Goal: Task Accomplishment & Management: Manage account settings

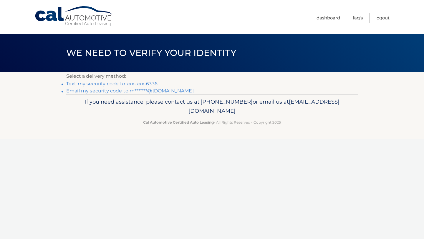
click at [147, 85] on link "Text my security code to xxx-xxx-6336" at bounding box center [111, 84] width 91 height 6
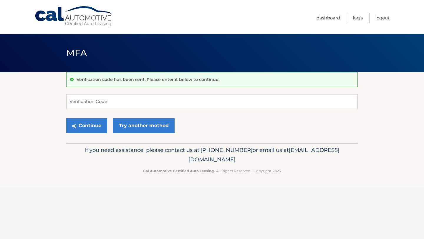
click at [127, 93] on div "Verification code has been sent. Please enter it below to continue. Verificatio…" at bounding box center [212, 107] width 292 height 71
click at [118, 99] on input "Verification Code" at bounding box center [212, 101] width 292 height 15
type input "053884"
click at [87, 126] on button "Continue" at bounding box center [86, 125] width 41 height 15
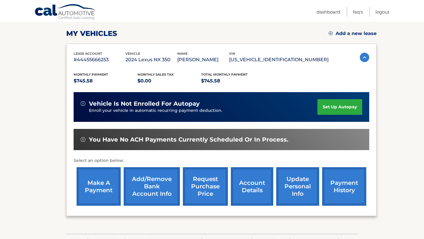
scroll to position [79, 0]
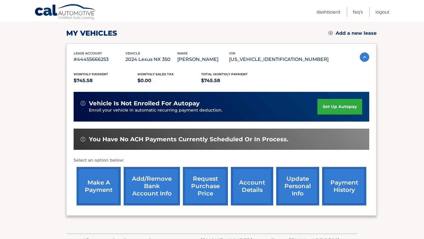
click at [340, 104] on link "set up autopay" at bounding box center [339, 107] width 45 height 16
click at [94, 193] on link "make a payment" at bounding box center [99, 186] width 44 height 39
click at [342, 187] on link "payment history" at bounding box center [344, 186] width 44 height 39
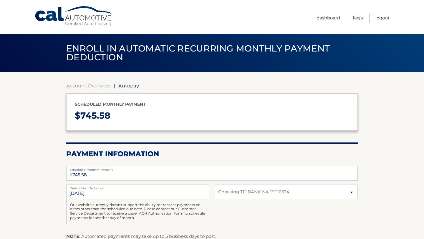
select select "Njg0ODhjNWMtZDY0Yi00MTZiLWFiZGMtN2QwYjBiM2MxNDlm"
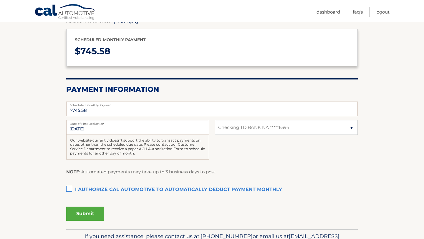
scroll to position [64, 0]
click at [70, 189] on label "I authorize cal automotive to automatically deduct payment monthly This checkbo…" at bounding box center [212, 190] width 292 height 12
click at [0, 0] on input "I authorize cal automotive to automatically deduct payment monthly This checkbo…" at bounding box center [0, 0] width 0 height 0
click at [83, 211] on button "Submit" at bounding box center [85, 214] width 38 height 14
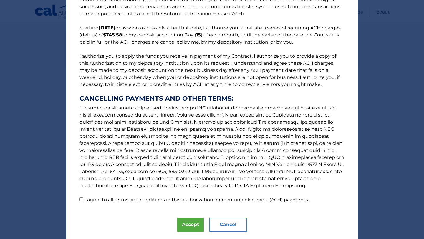
scroll to position [46, 0]
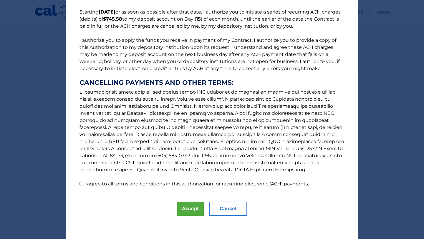
click at [81, 184] on input "I agree to all terms and conditions in this authorization for recurring electro…" at bounding box center [82, 184] width 4 height 4
checkbox input "true"
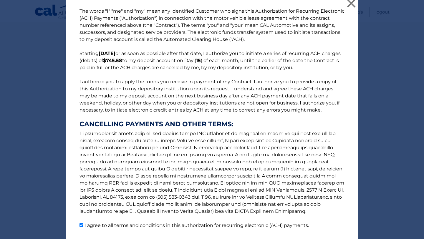
scroll to position [0, 0]
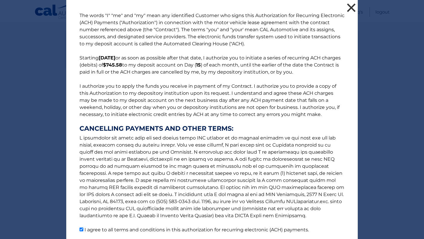
click at [351, 8] on button "×" at bounding box center [351, 8] width 12 height 12
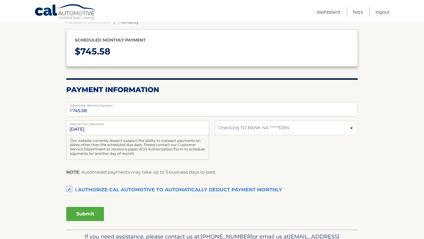
click at [72, 189] on label "I authorize cal automotive to automatically deduct payment monthly This checkbo…" at bounding box center [212, 190] width 292 height 12
click at [0, 0] on input "I authorize cal automotive to automatically deduct payment monthly This checkbo…" at bounding box center [0, 0] width 0 height 0
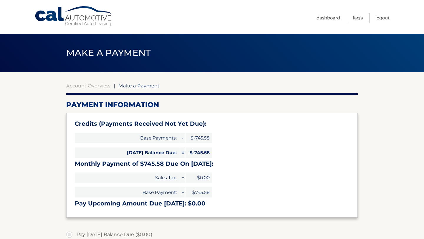
select select "Njg0ODhjNWMtZDY0Yi00MTZiLWFiZGMtN2QwYjBiM2MxNDlm"
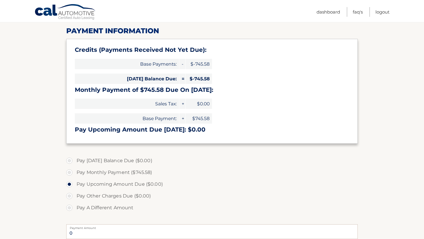
scroll to position [75, 0]
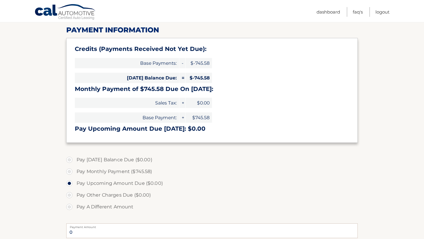
click at [70, 172] on label "Pay Monthly Payment ($745.58)" at bounding box center [212, 172] width 292 height 12
click at [70, 172] on input "Pay Monthly Payment ($745.58)" at bounding box center [72, 170] width 6 height 9
radio input "true"
type input "745.58"
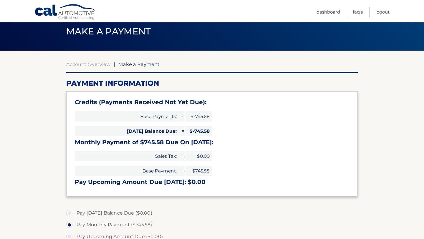
scroll to position [0, 0]
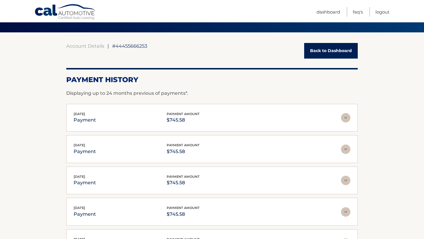
scroll to position [41, 0]
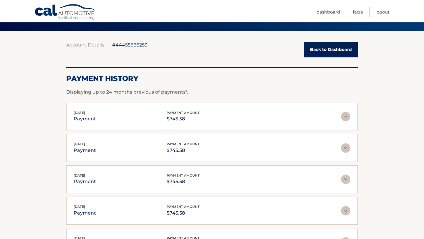
click at [329, 51] on link "Back to Dashboard" at bounding box center [331, 50] width 54 height 16
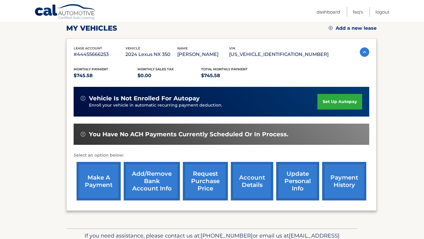
scroll to position [85, 0]
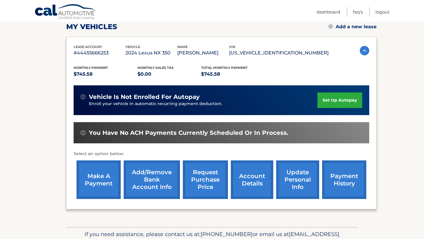
click at [94, 184] on link "make a payment" at bounding box center [99, 180] width 44 height 39
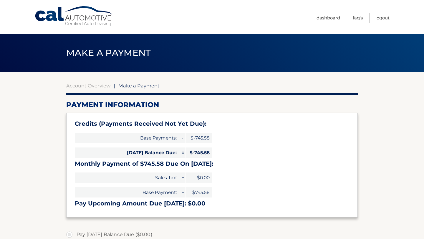
select select "Njg0ODhjNWMtZDY0Yi00MTZiLWFiZGMtN2QwYjBiM2MxNDlm"
click at [383, 18] on link "Logout" at bounding box center [382, 18] width 14 height 10
